Goal: Task Accomplishment & Management: Manage account settings

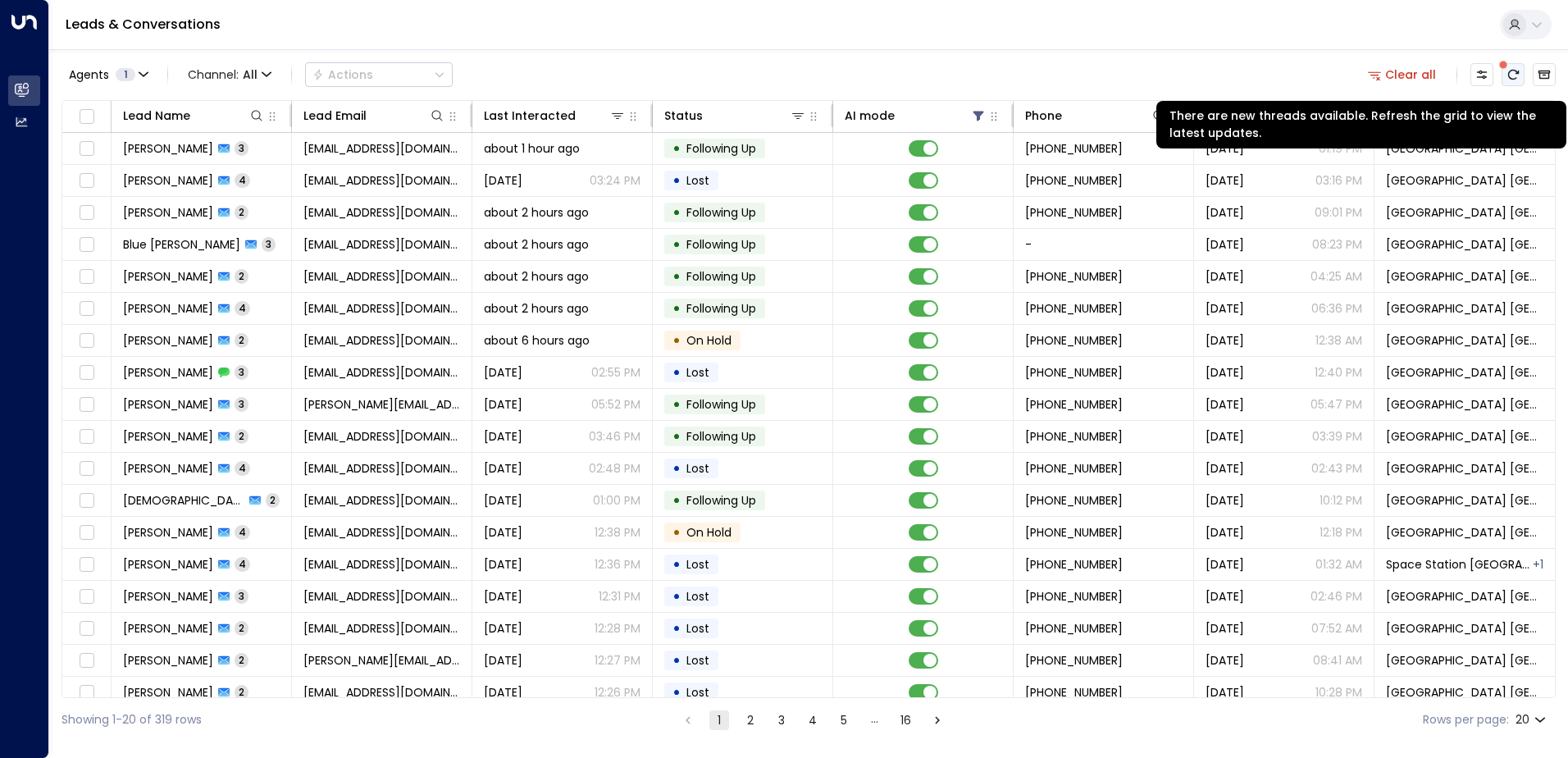
click at [1519, 69] on button "There are new threads available. Refresh the grid to view the latest updates." at bounding box center [1512, 74] width 23 height 23
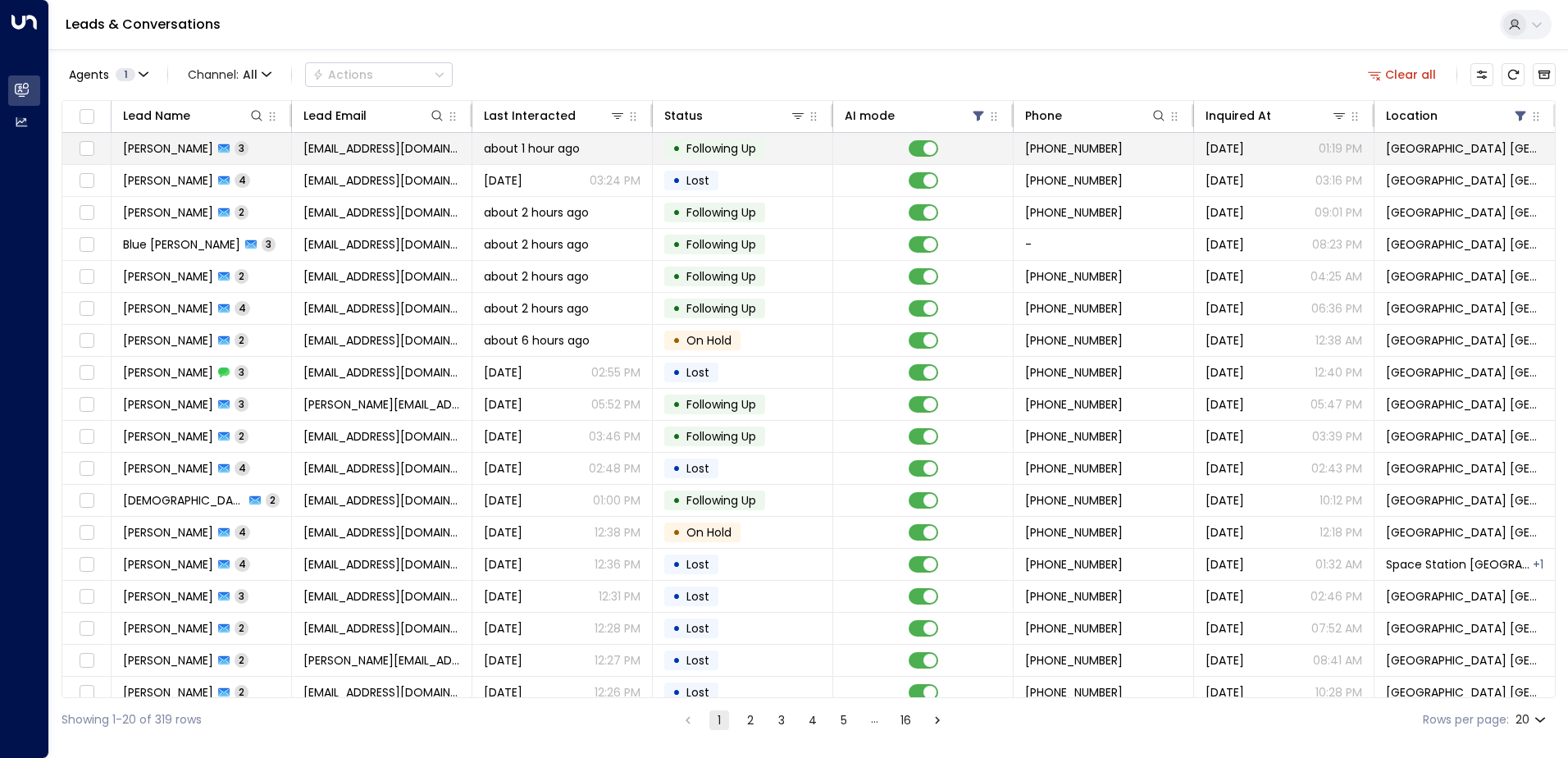
click at [375, 150] on span "[EMAIL_ADDRESS][DOMAIN_NAME]" at bounding box center [382, 149] width 157 height 17
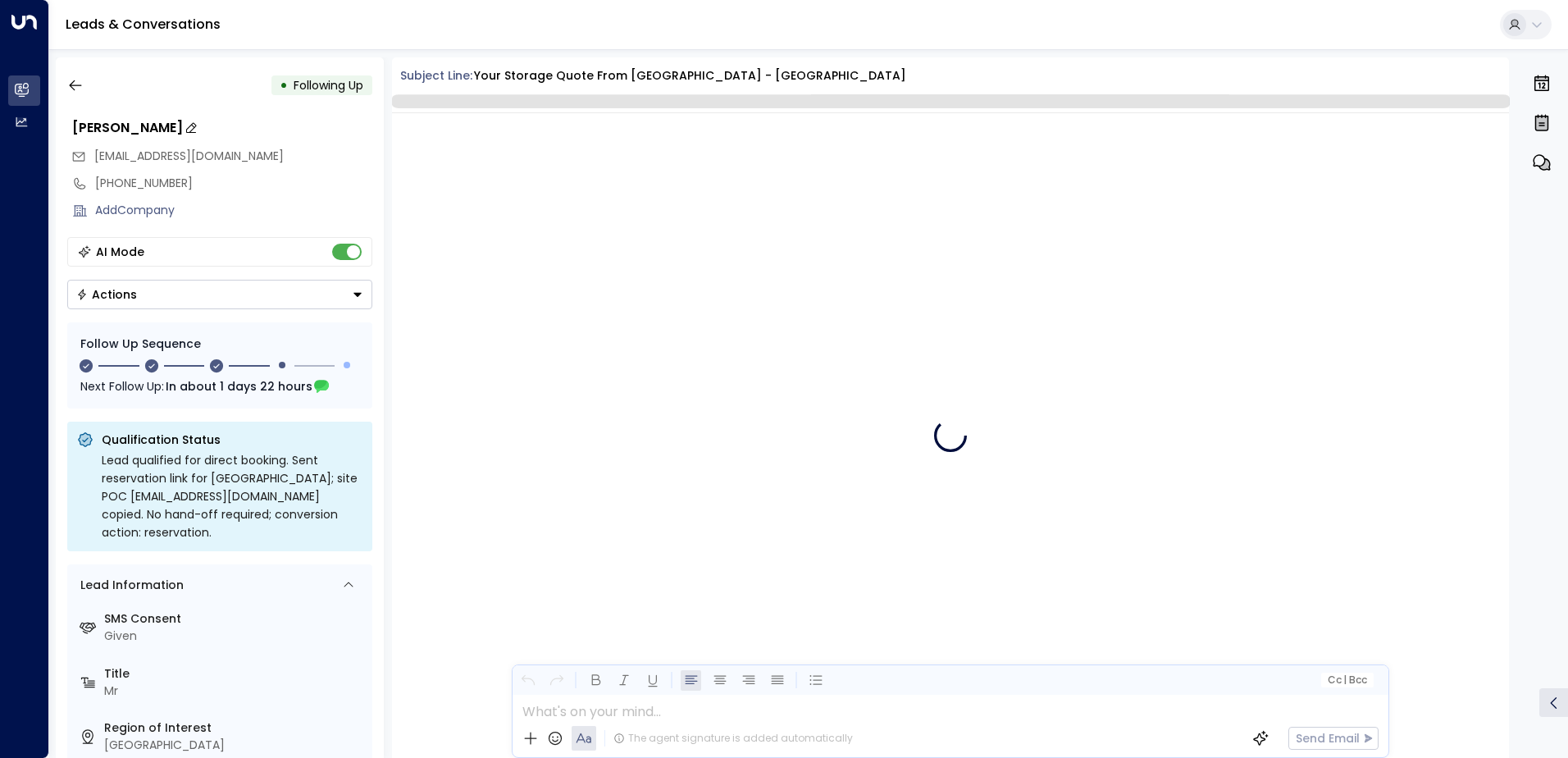
scroll to position [3509, 0]
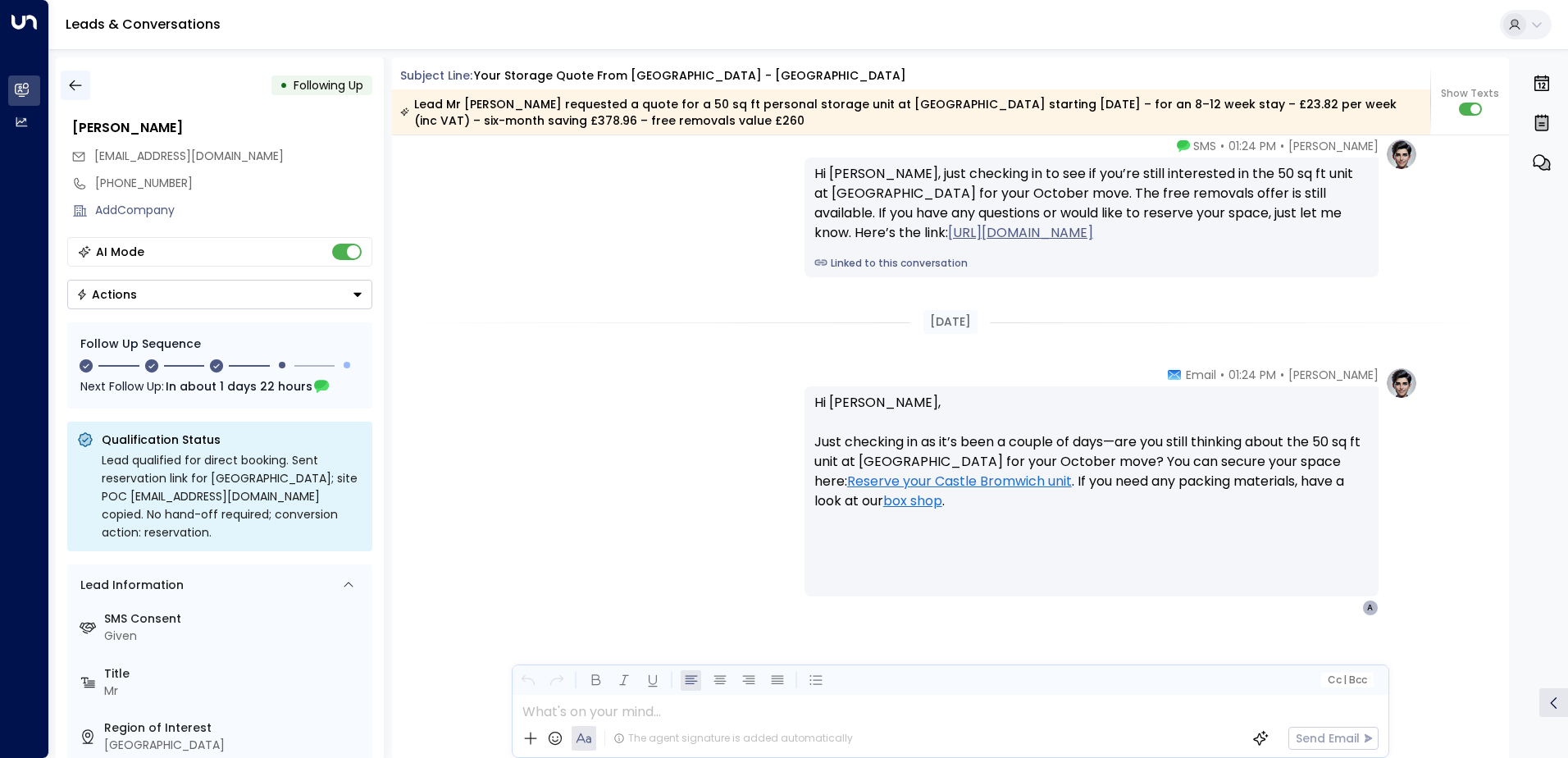
click at [72, 84] on icon "button" at bounding box center [75, 85] width 17 height 17
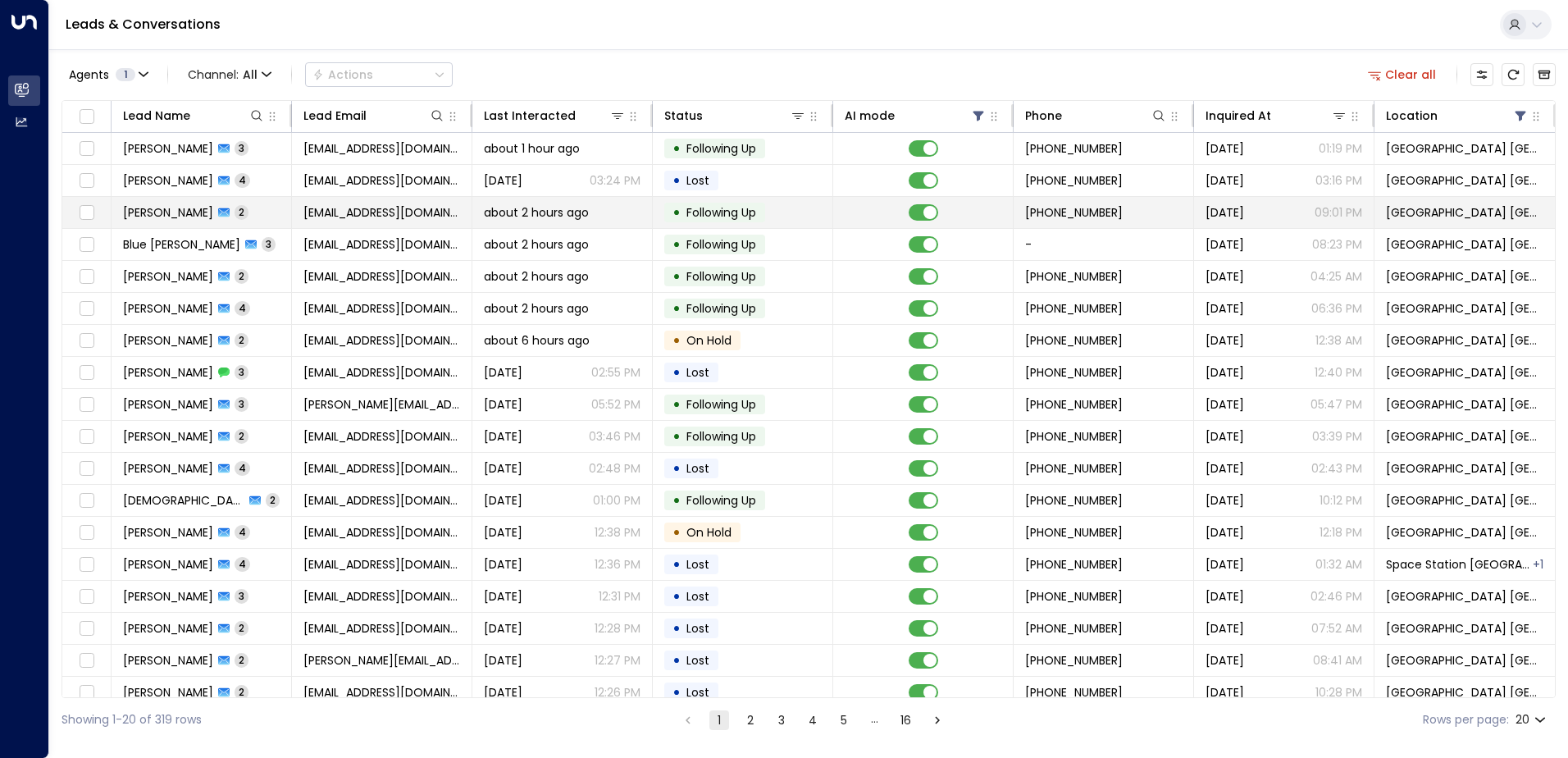
click at [407, 222] on td "[EMAIL_ADDRESS][DOMAIN_NAME]" at bounding box center [382, 213] width 180 height 32
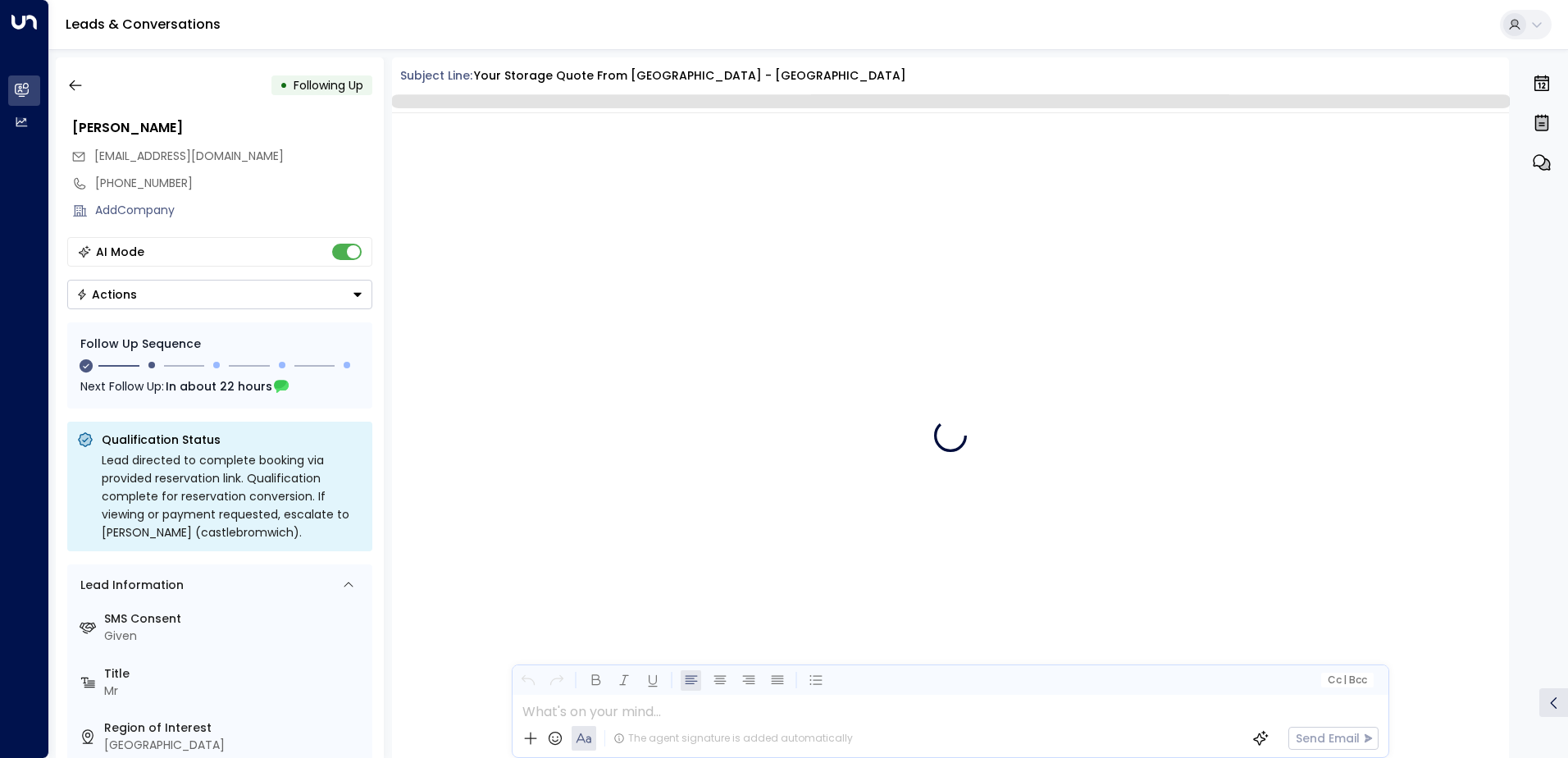
scroll to position [1216, 0]
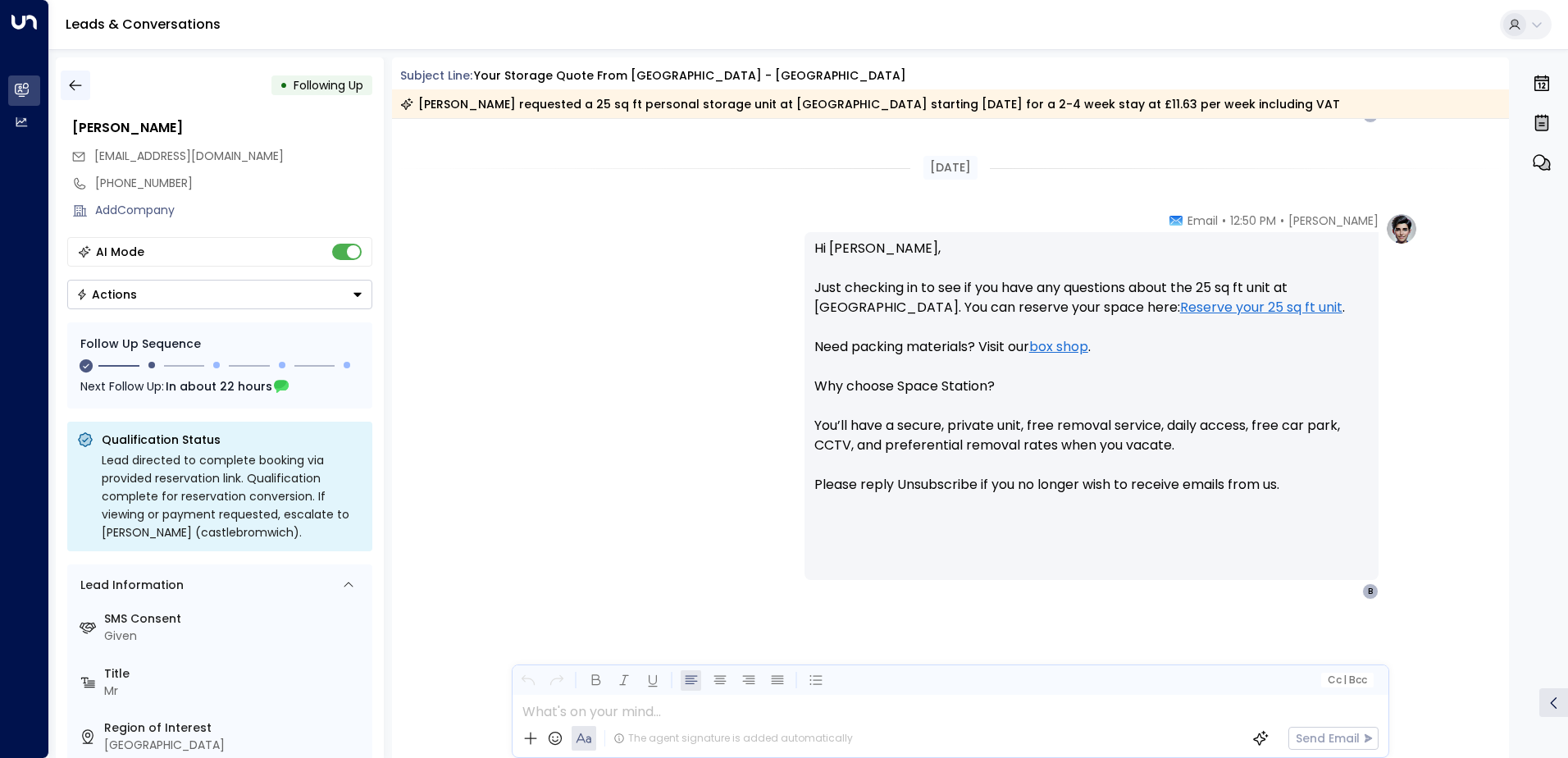
click at [80, 87] on icon "button" at bounding box center [75, 85] width 17 height 17
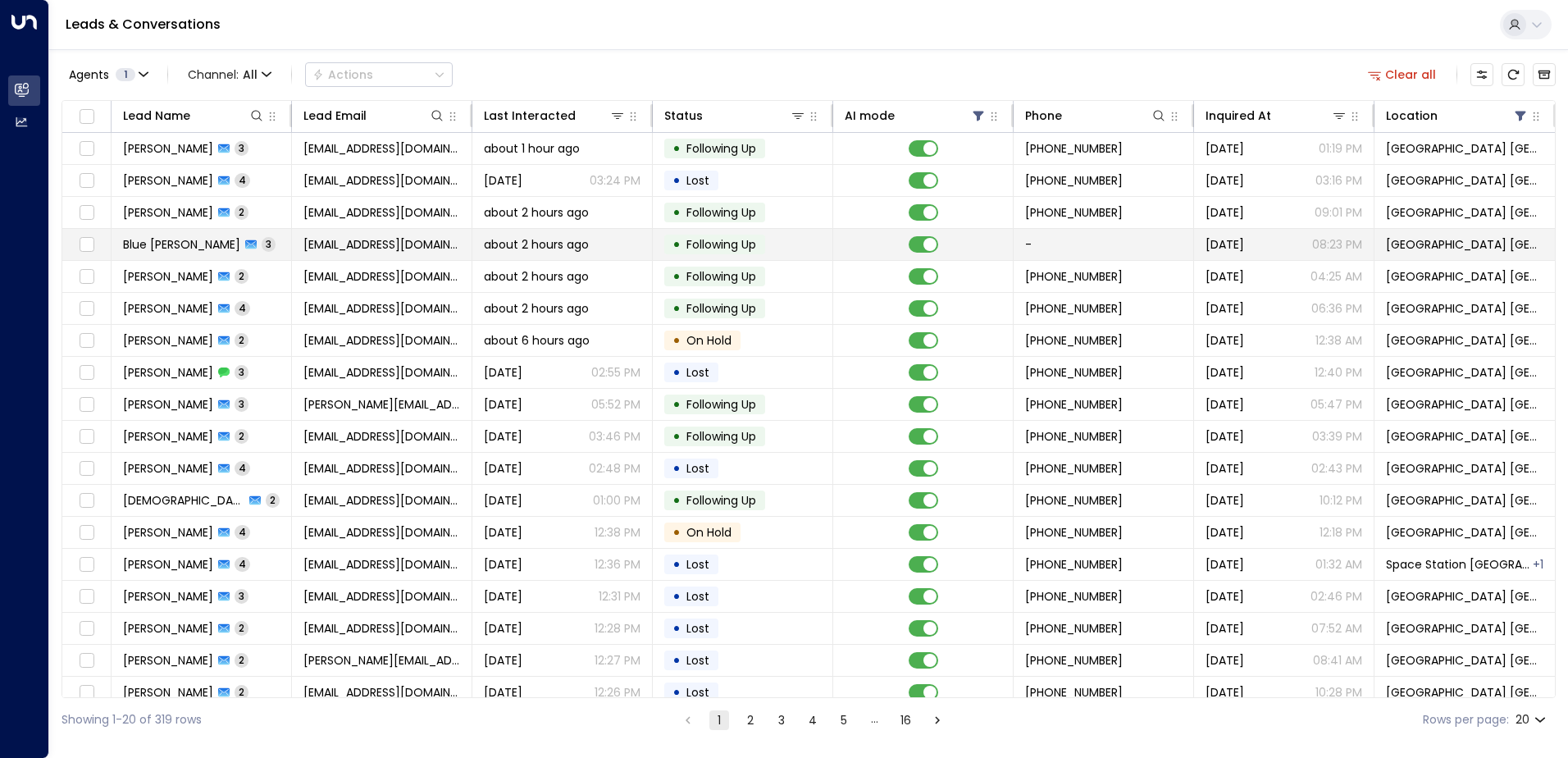
click at [379, 248] on span "[EMAIL_ADDRESS][DOMAIN_NAME]" at bounding box center [382, 244] width 157 height 17
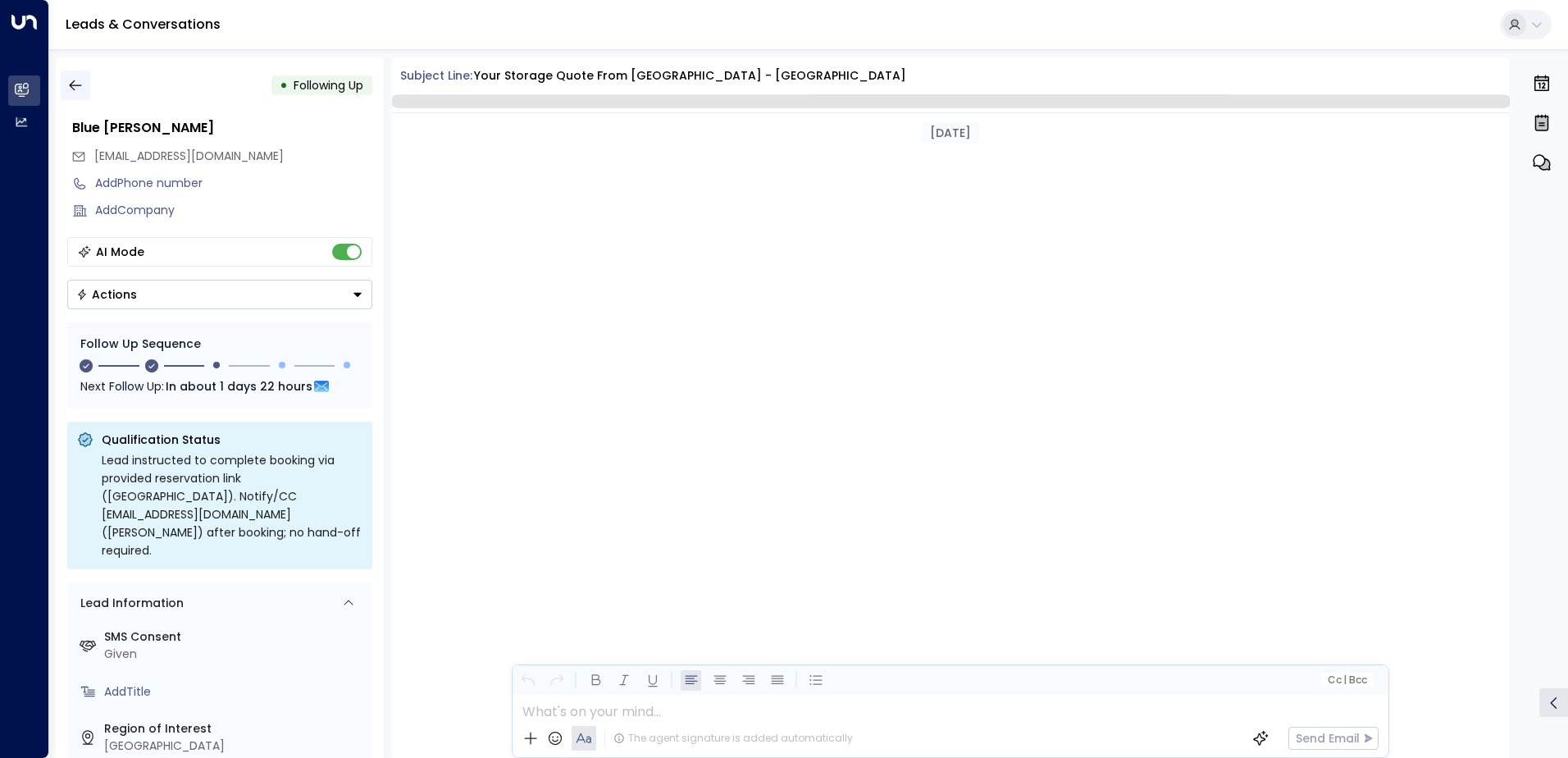
scroll to position [1575, 0]
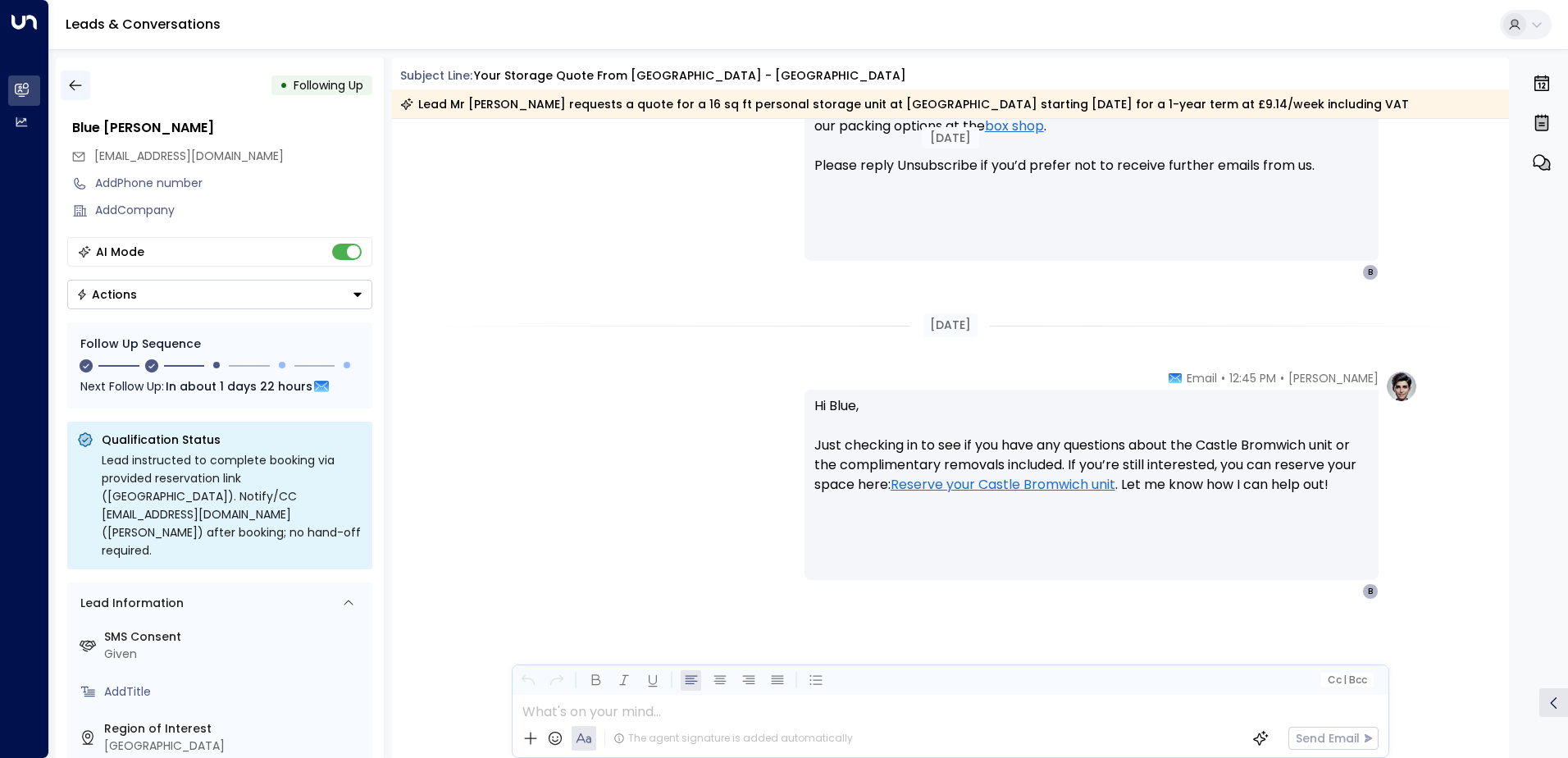
click at [81, 90] on icon "button" at bounding box center [75, 85] width 17 height 17
